Goal: Information Seeking & Learning: Learn about a topic

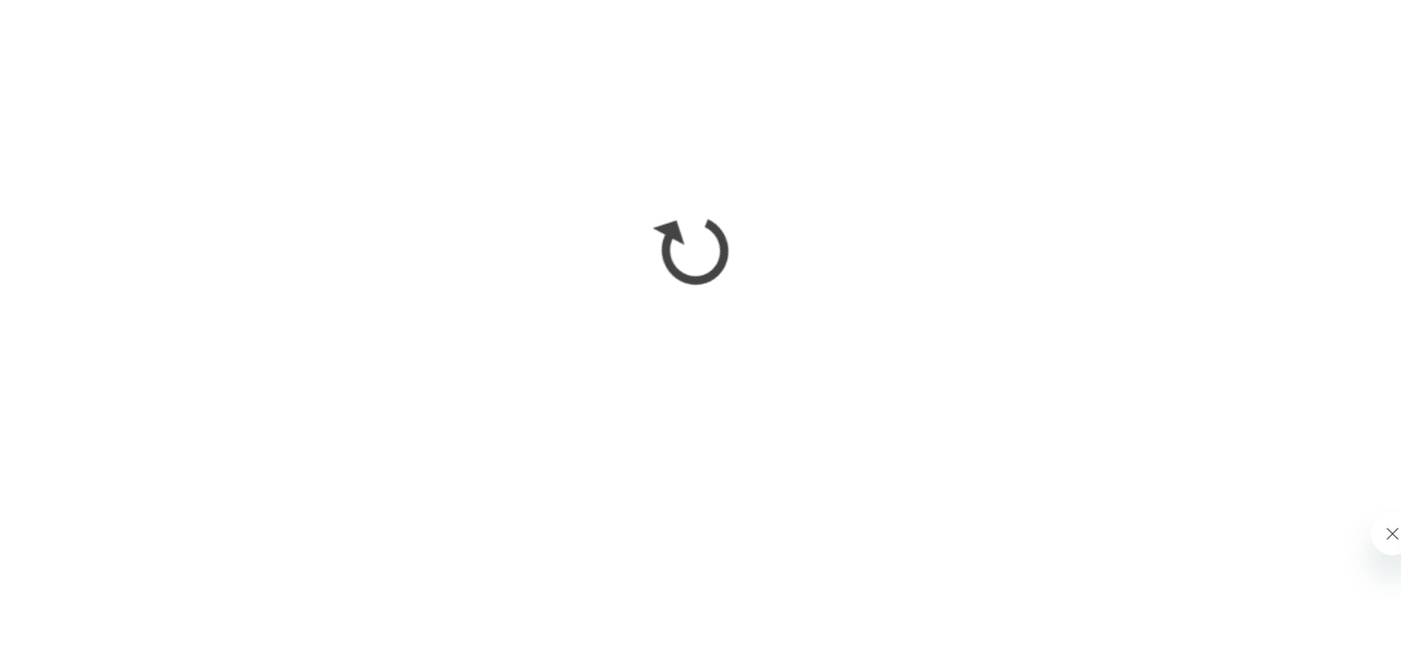
scroll to position [276, 0]
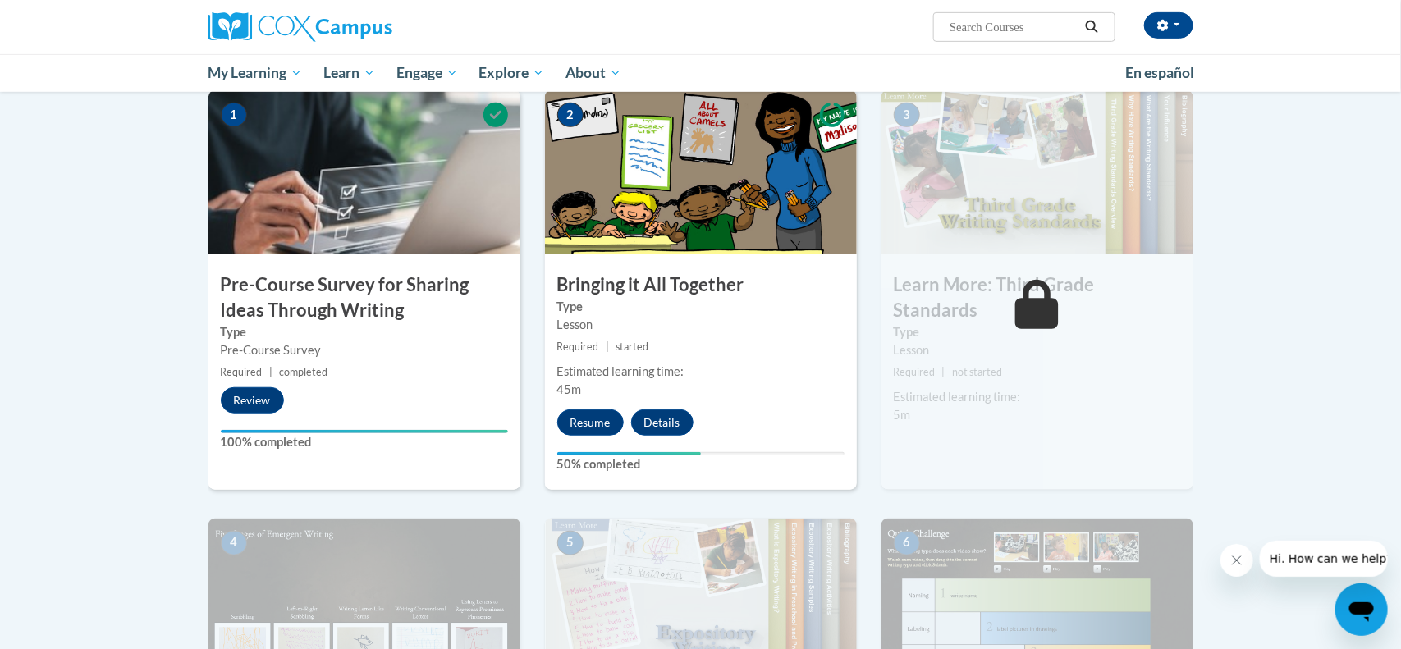
scroll to position [328, 0]
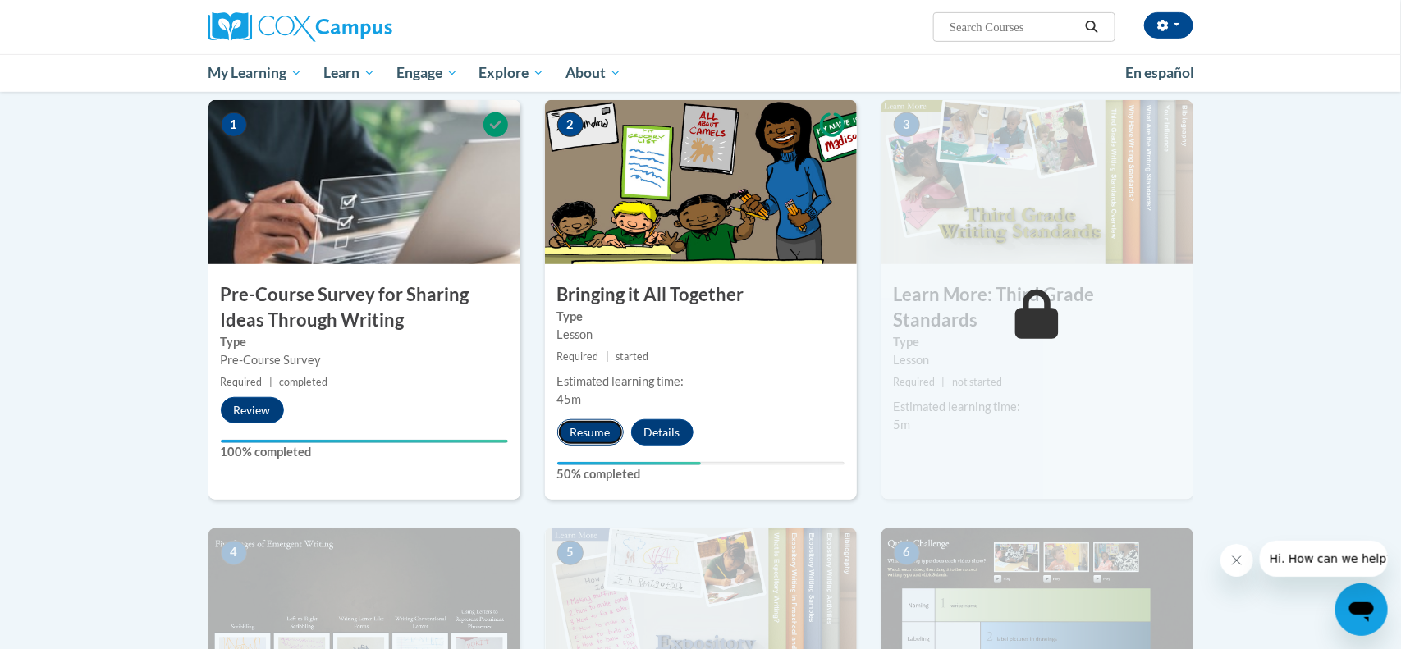
click at [601, 433] on button "Resume" at bounding box center [590, 433] width 66 height 26
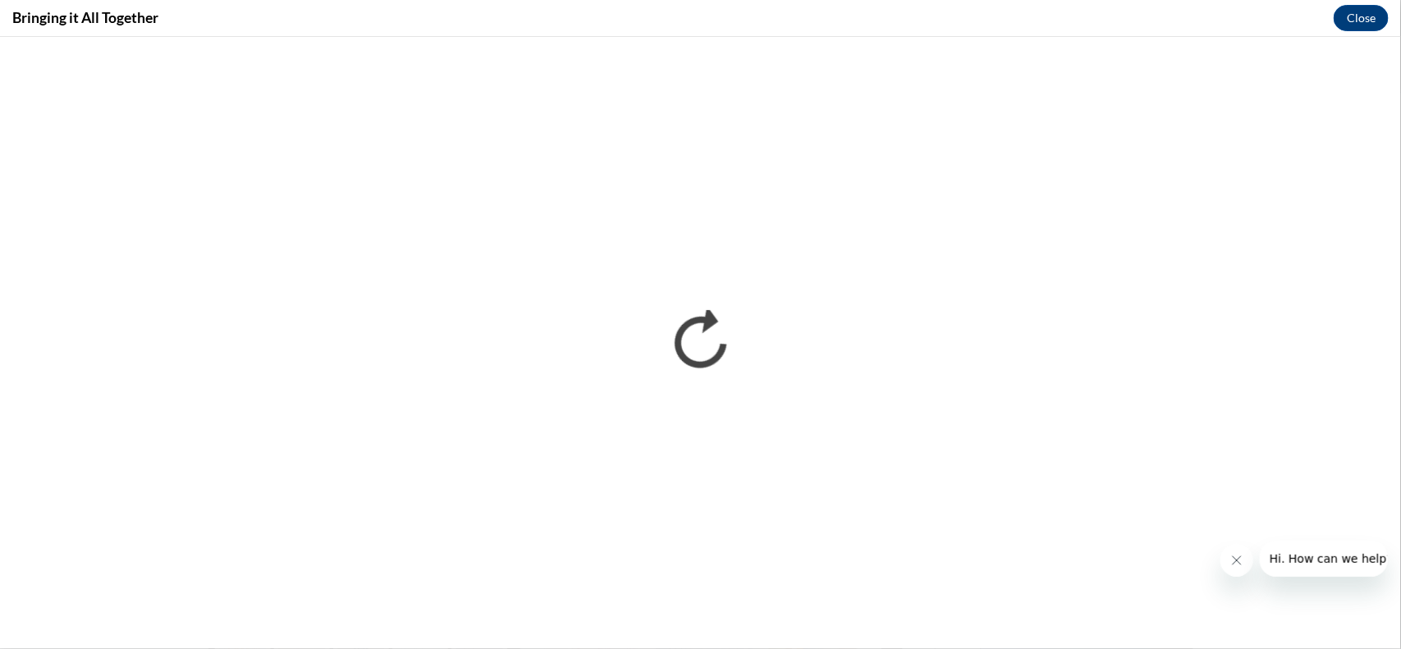
scroll to position [0, 0]
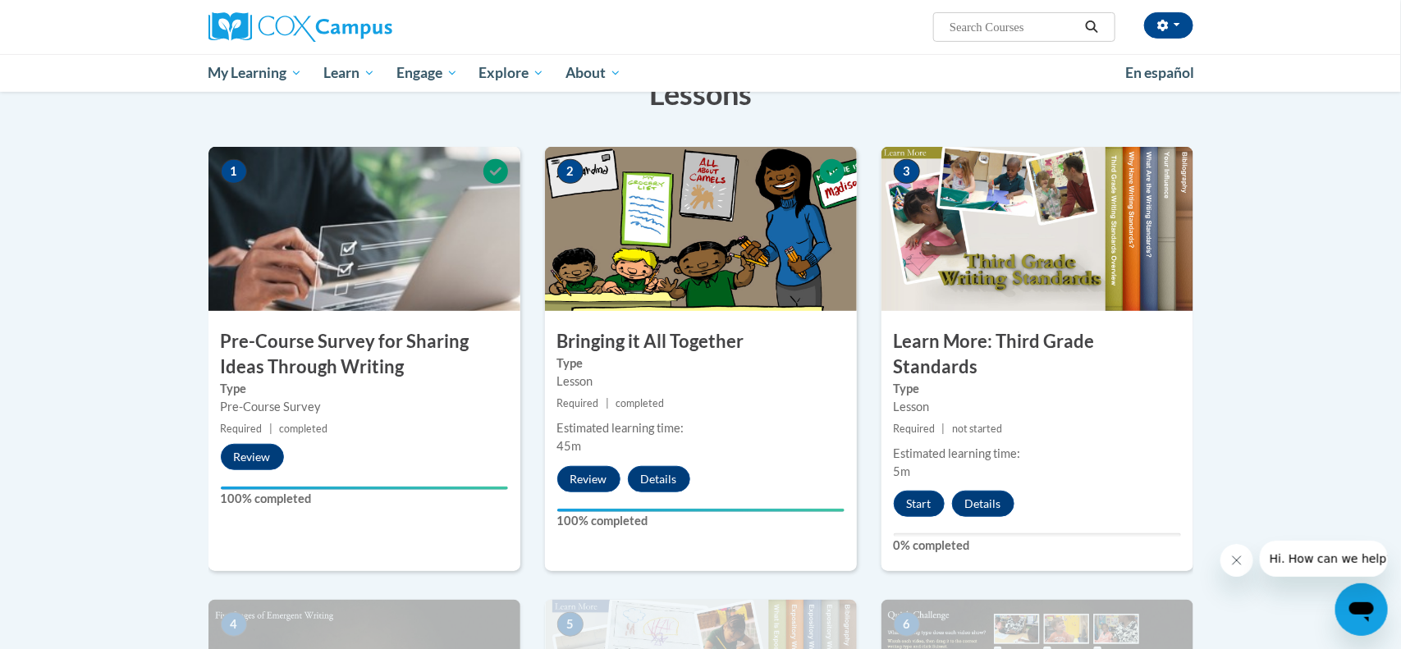
scroll to position [276, 0]
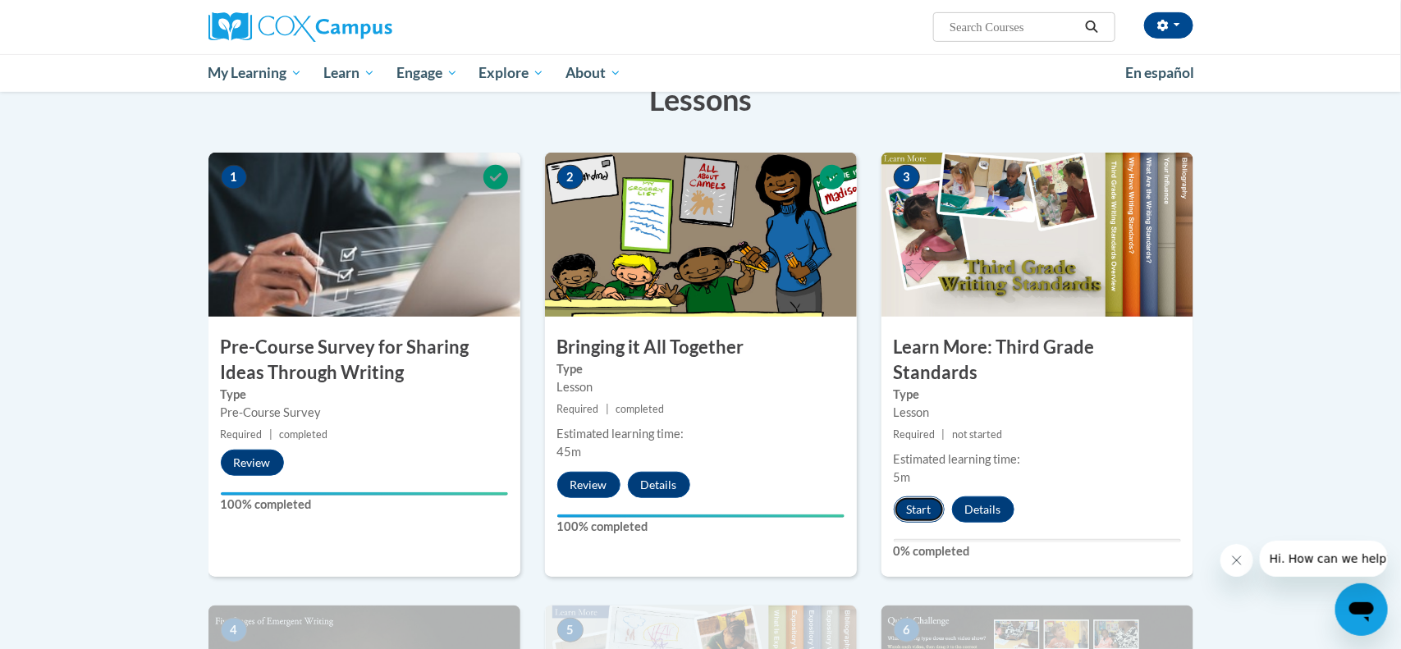
click at [921, 497] on button "Start" at bounding box center [919, 510] width 51 height 26
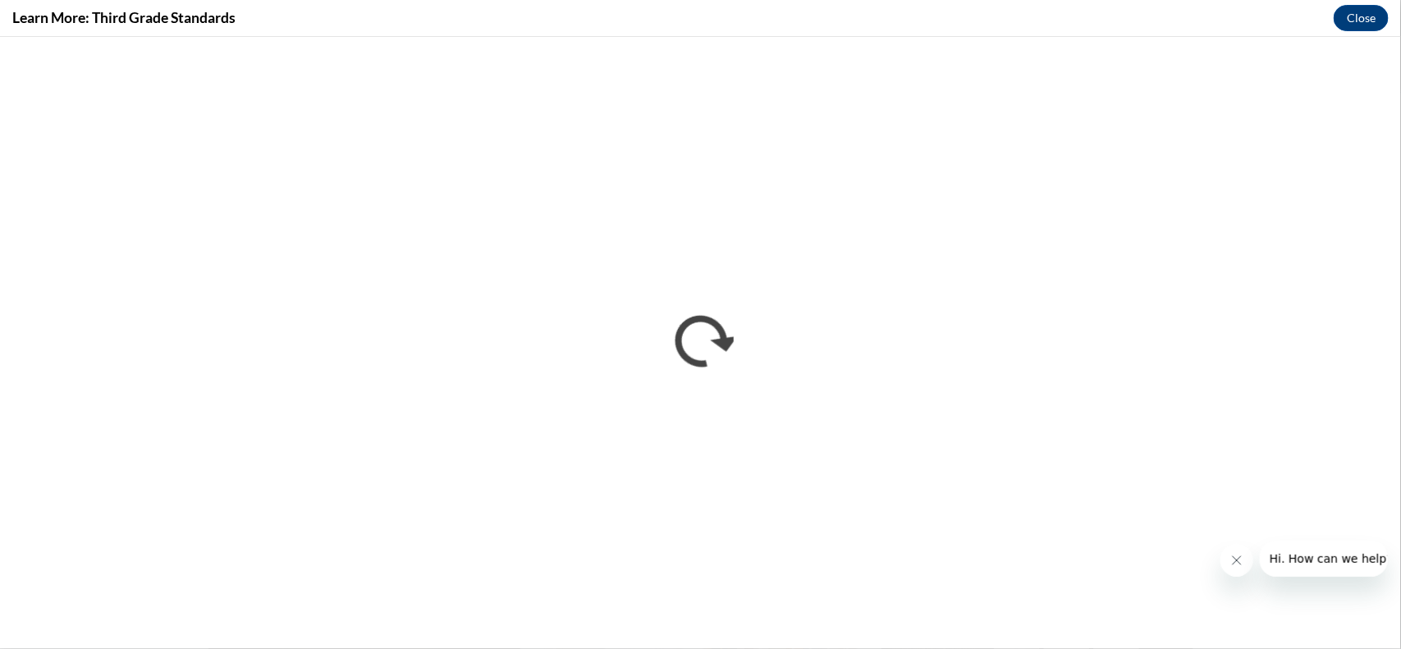
scroll to position [0, 0]
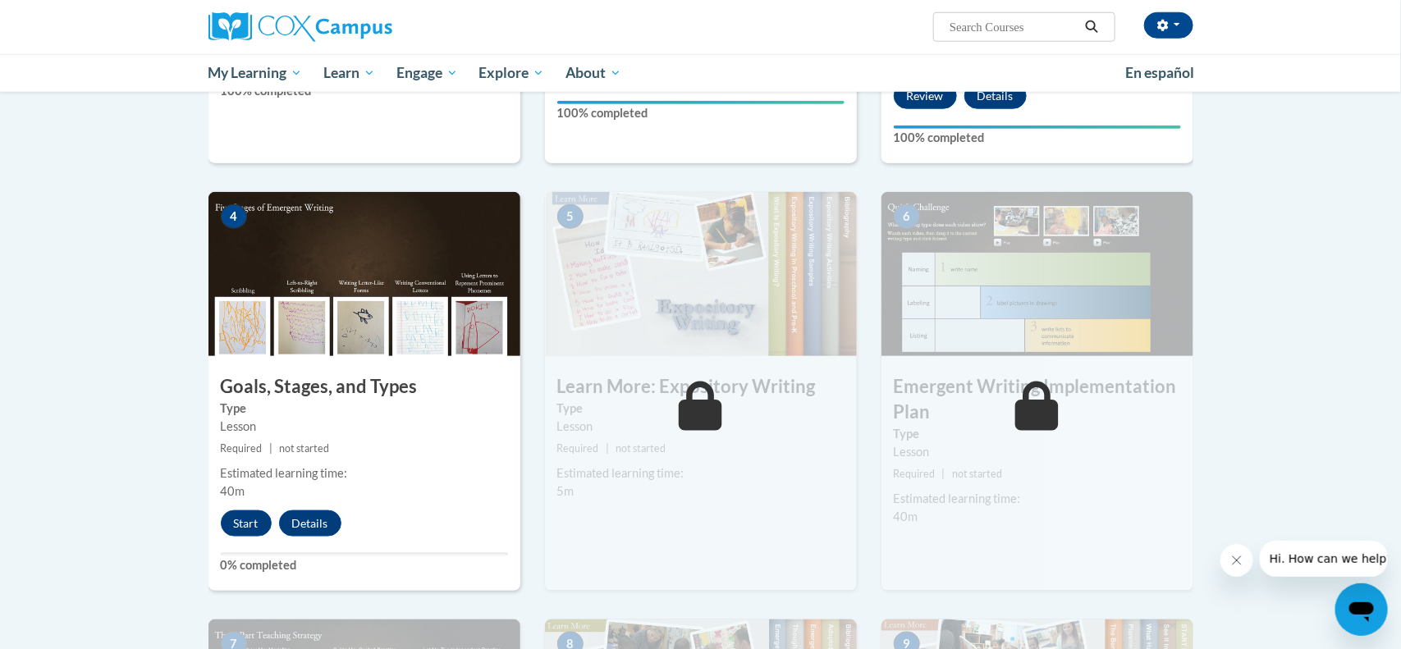
scroll to position [696, 0]
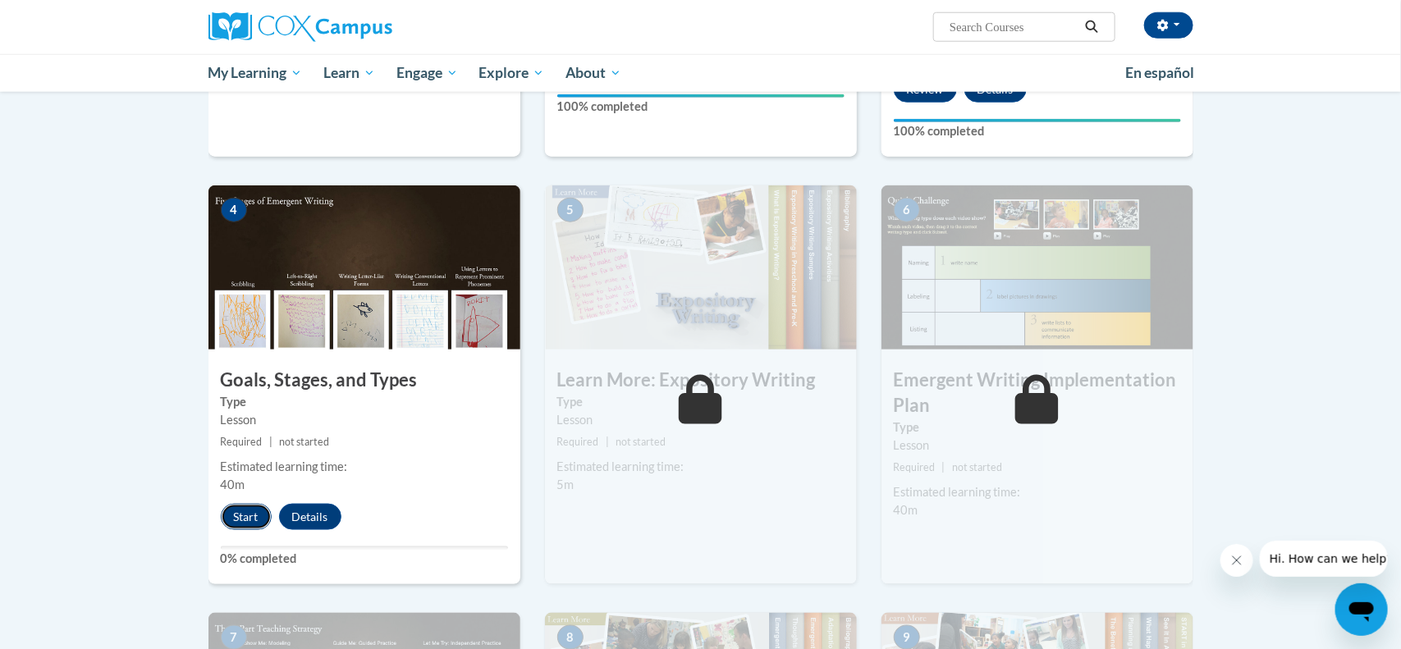
click at [244, 504] on button "Start" at bounding box center [246, 517] width 51 height 26
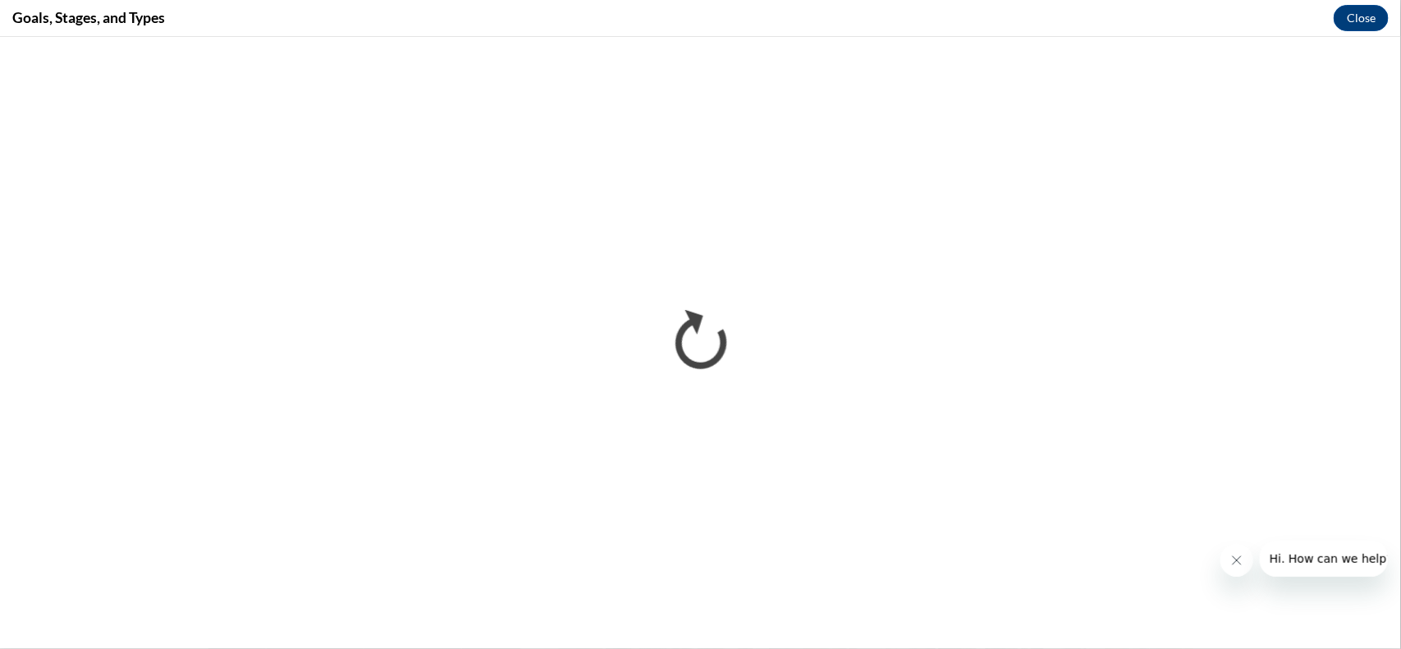
scroll to position [699, 0]
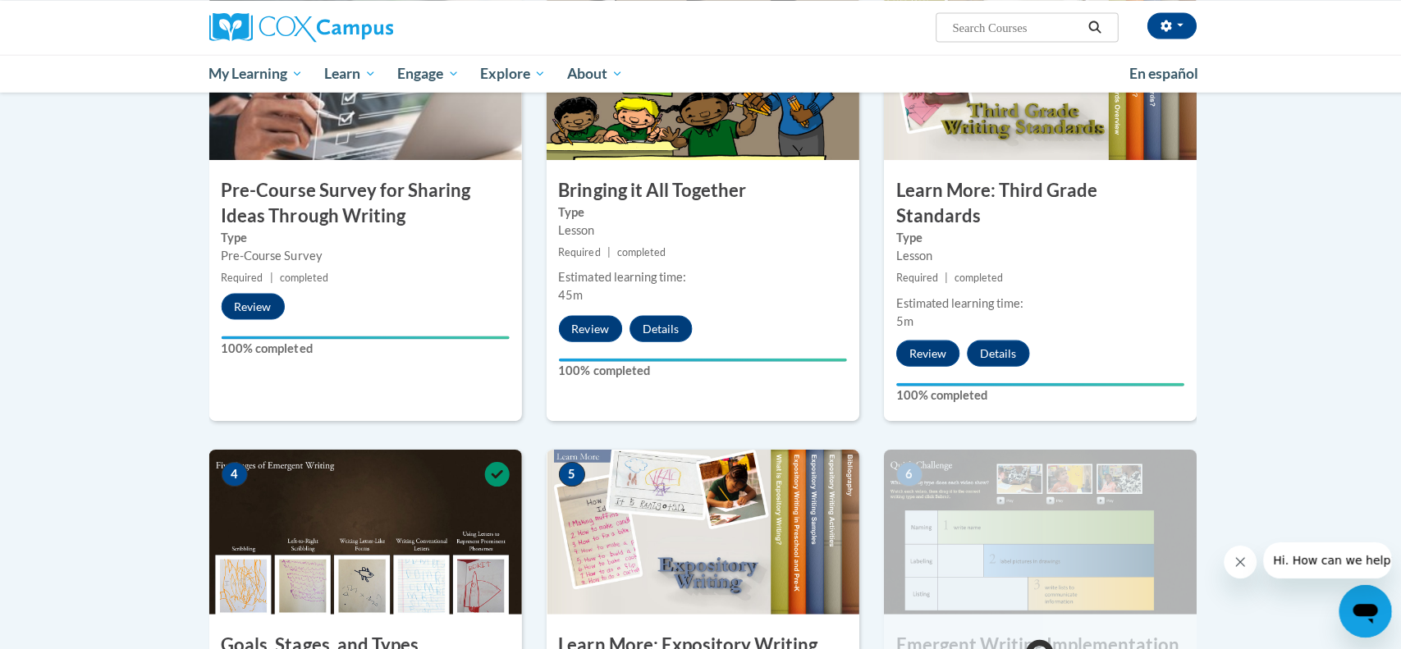
scroll to position [433, 0]
